Goal: Task Accomplishment & Management: Manage account settings

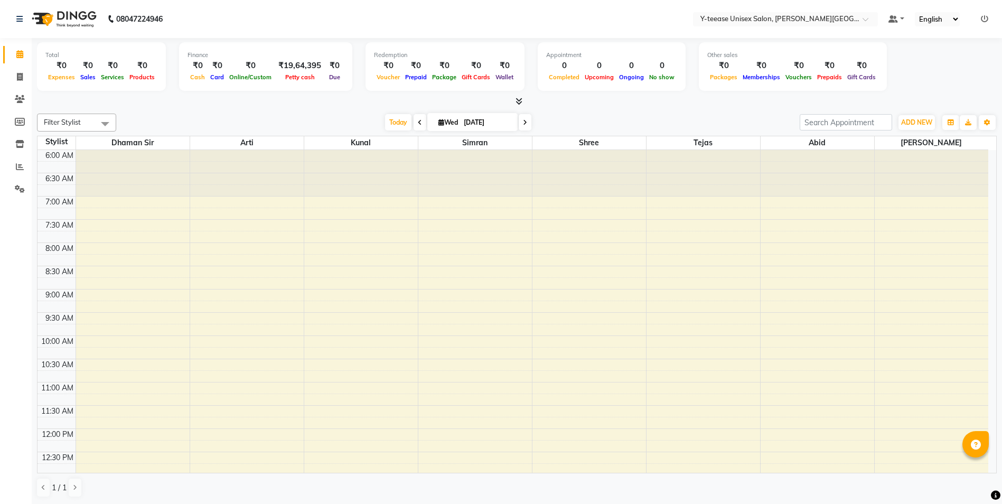
click at [911, 21] on ul "Default Panel My Panel English ENGLISH Español العربية मराठी हिंदी ગુજરાતી தமிழ…" at bounding box center [938, 19] width 110 height 14
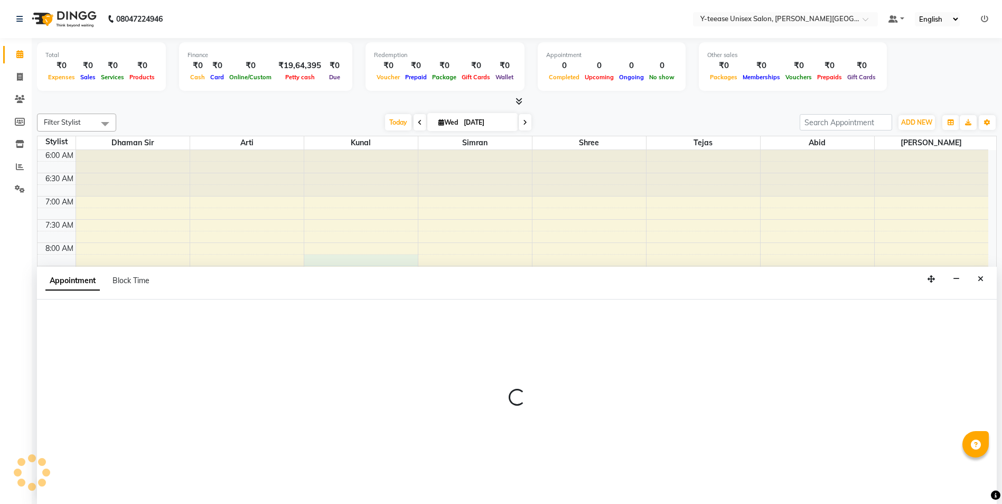
scroll to position [1, 0]
select select "65477"
select select "495"
select select "tentative"
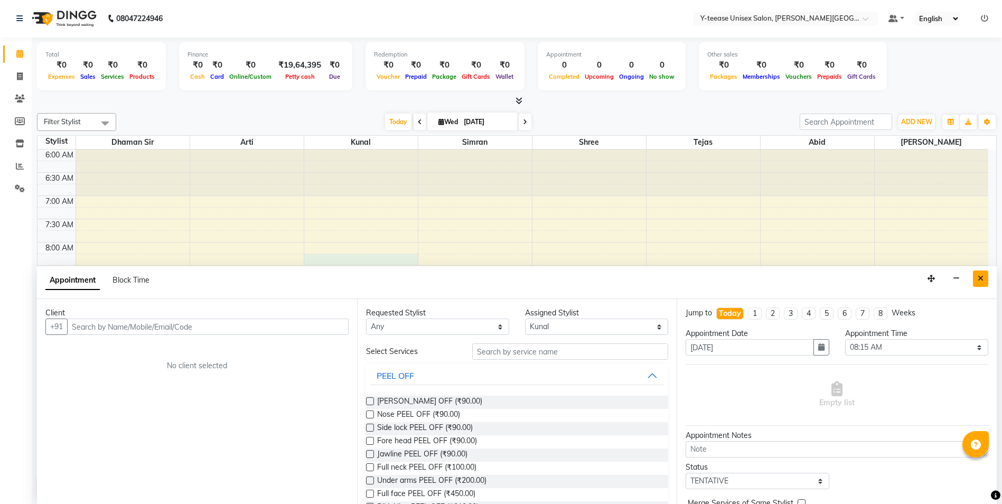
click at [975, 277] on button "Close" at bounding box center [980, 278] width 15 height 16
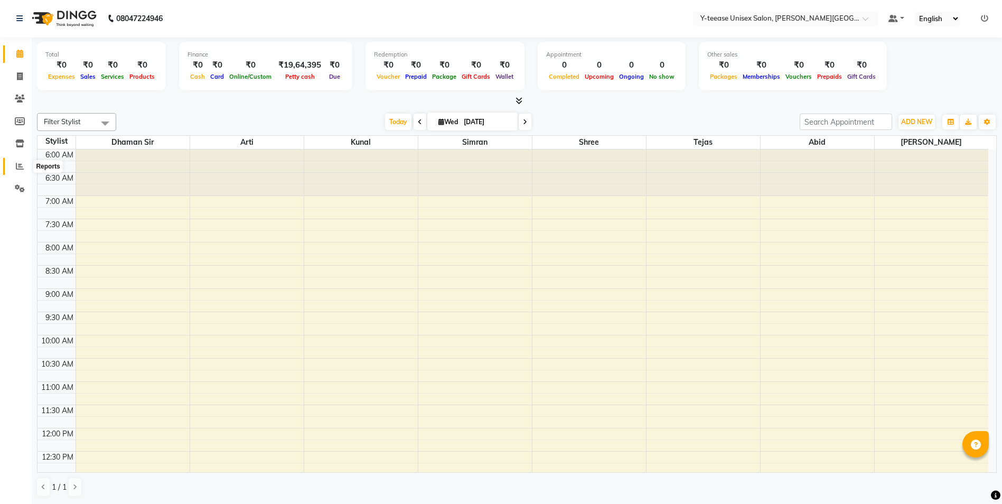
click at [15, 171] on span at bounding box center [20, 167] width 18 height 12
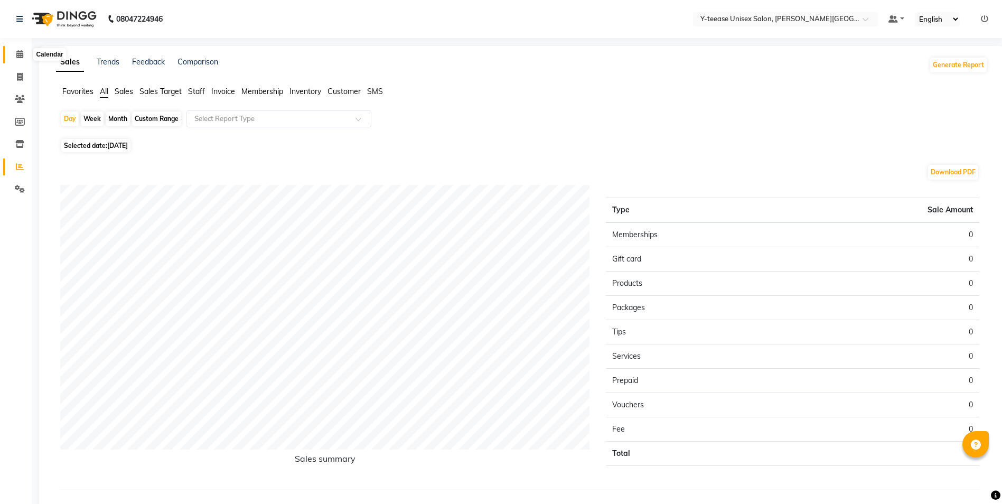
click at [23, 54] on icon at bounding box center [19, 54] width 7 height 8
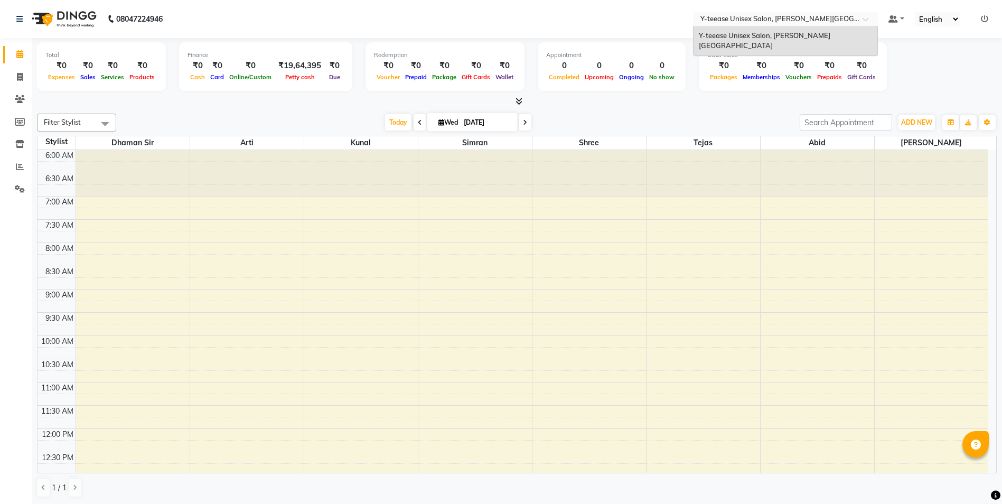
click at [830, 24] on input "text" at bounding box center [774, 20] width 153 height 11
click at [921, 78] on div "Total ₹0 Expenses ₹0 Sales ₹0 Services ₹0 Products Finance ₹0 Cash ₹0 Card ₹0 O…" at bounding box center [516, 68] width 959 height 52
click at [981, 22] on icon at bounding box center [984, 18] width 7 height 7
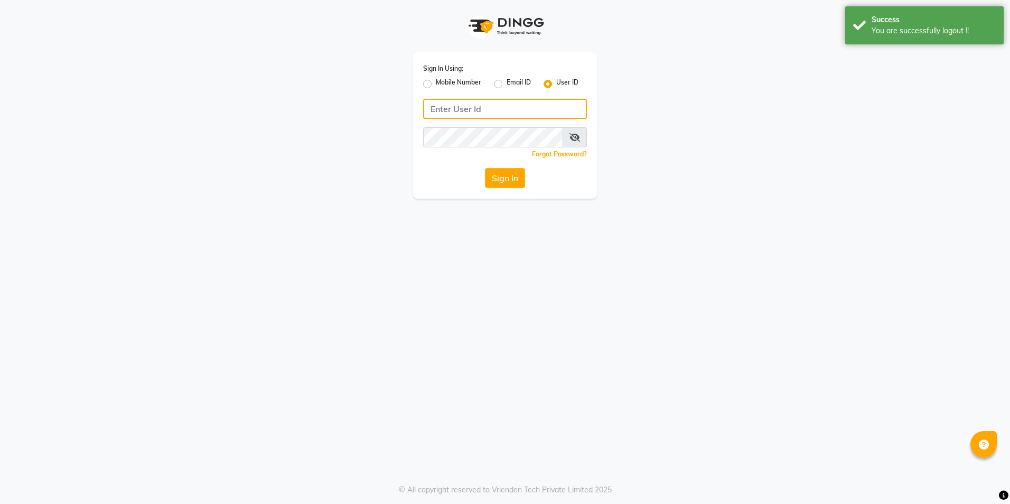
type input "8999680928"
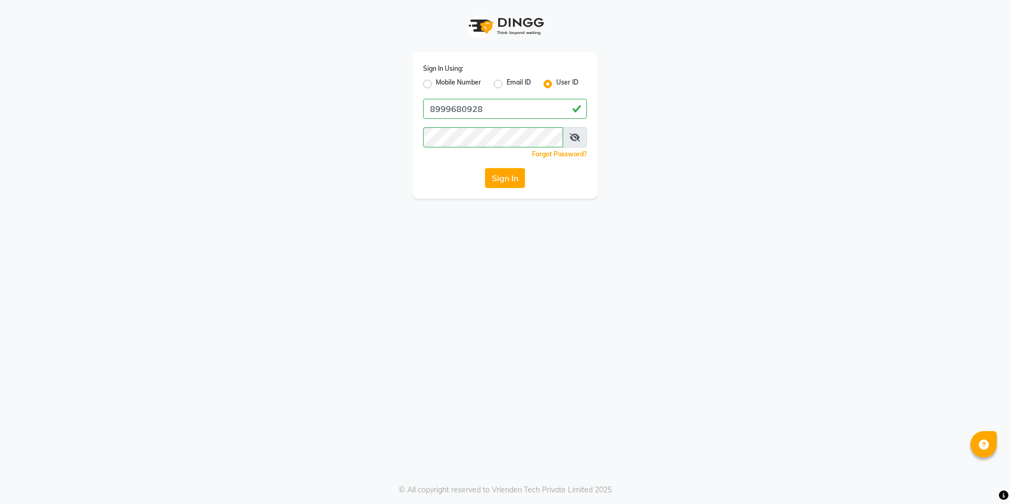
click at [432, 84] on div "Mobile Number" at bounding box center [452, 84] width 58 height 13
click at [436, 83] on label "Mobile Number" at bounding box center [458, 84] width 45 height 13
click at [436, 83] on input "Mobile Number" at bounding box center [439, 81] width 7 height 7
radio input "true"
radio input "false"
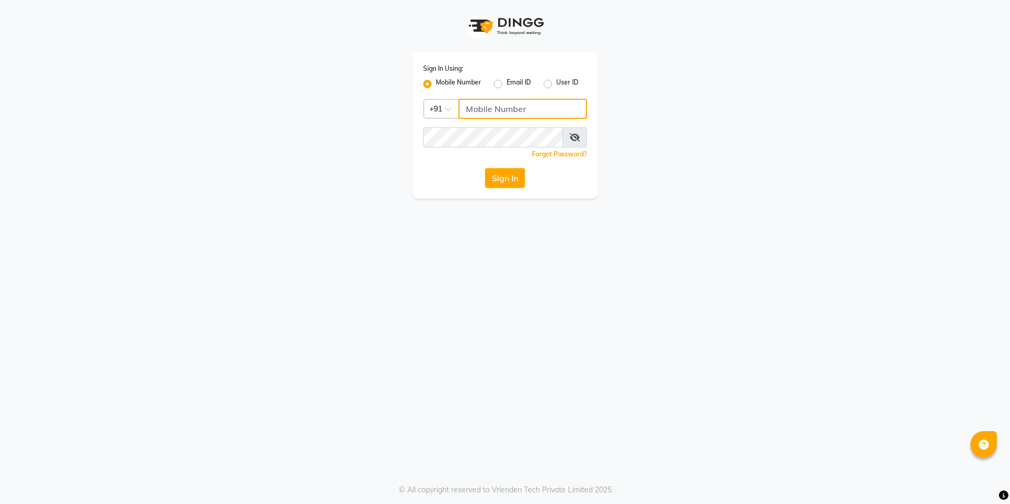
click at [522, 106] on input "Username" at bounding box center [522, 109] width 128 height 20
type input "8999679795"
click at [505, 181] on button "Sign In" at bounding box center [505, 178] width 40 height 20
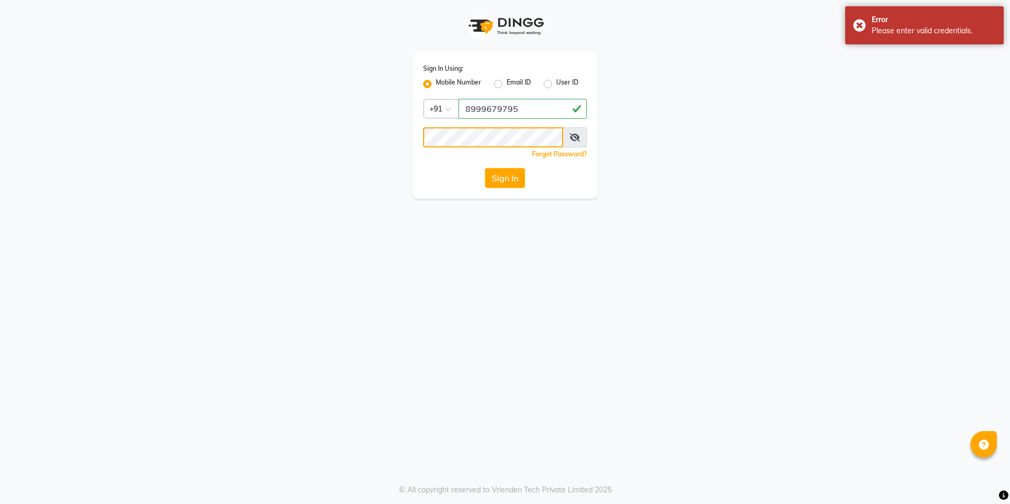
click at [485, 168] on button "Sign In" at bounding box center [505, 178] width 40 height 20
click at [503, 168] on div "Sign In Using: Mobile Number Email ID User ID Country Code × [PHONE_NUMBER] Rem…" at bounding box center [504, 125] width 185 height 146
click at [503, 173] on button "Sign In" at bounding box center [505, 178] width 40 height 20
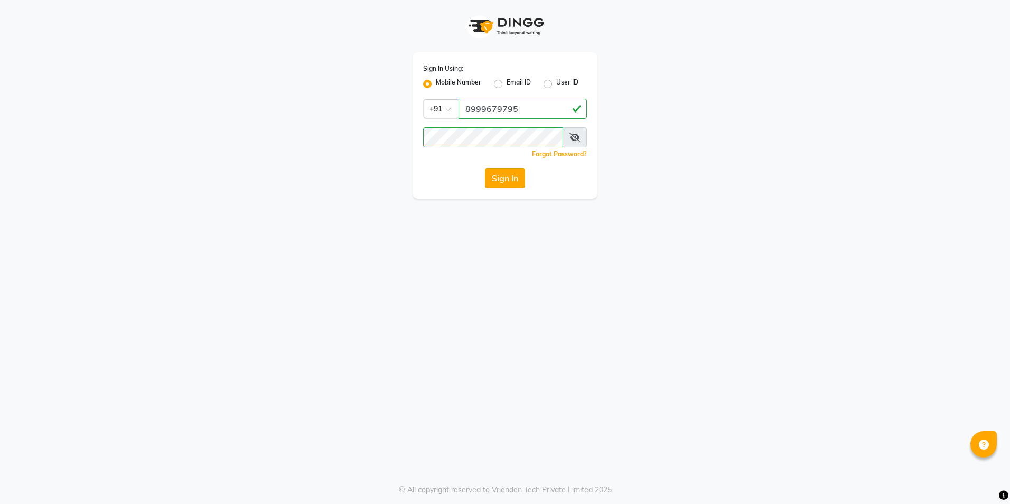
click at [512, 177] on button "Sign In" at bounding box center [505, 178] width 40 height 20
